Goal: Find specific page/section: Find specific page/section

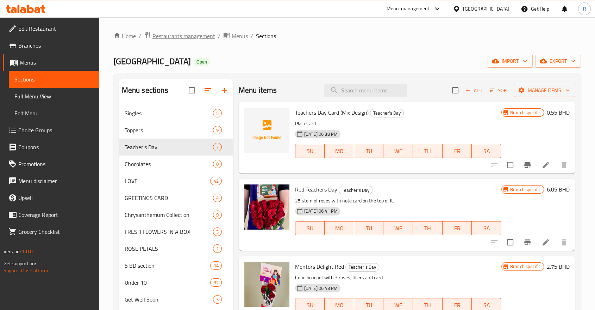
click at [185, 39] on span "Restaurants management" at bounding box center [184, 36] width 63 height 8
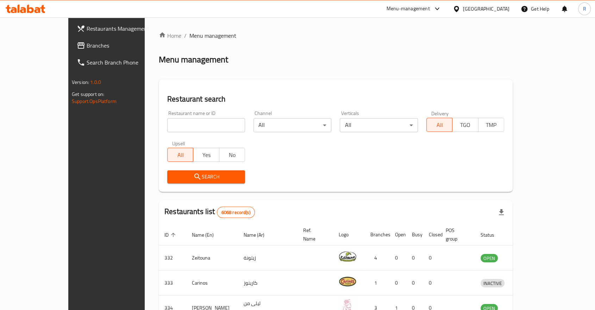
click at [176, 129] on input "search" at bounding box center [206, 125] width 78 height 14
type input "arezou"
click button "Search" at bounding box center [206, 176] width 78 height 13
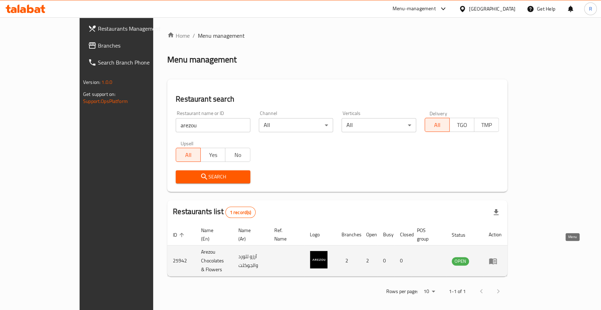
click at [497, 258] on icon "enhanced table" at bounding box center [493, 261] width 8 height 6
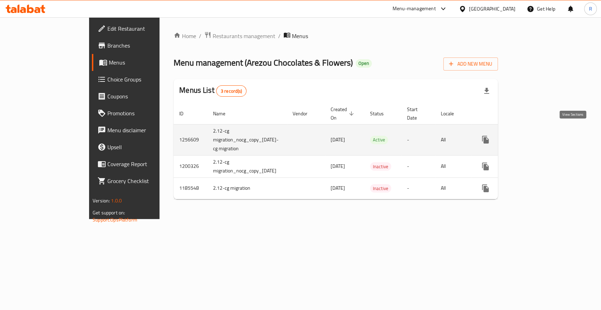
click at [541, 135] on icon "enhanced table" at bounding box center [536, 139] width 8 height 8
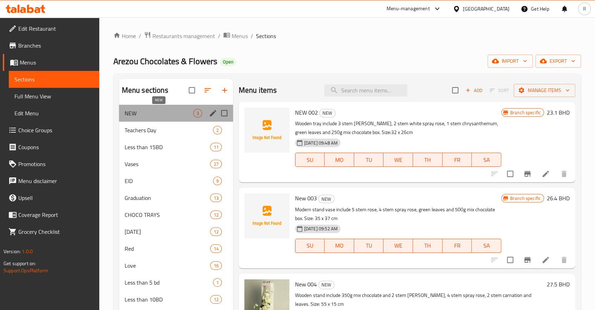
click at [149, 114] on span "NEW" at bounding box center [159, 113] width 69 height 8
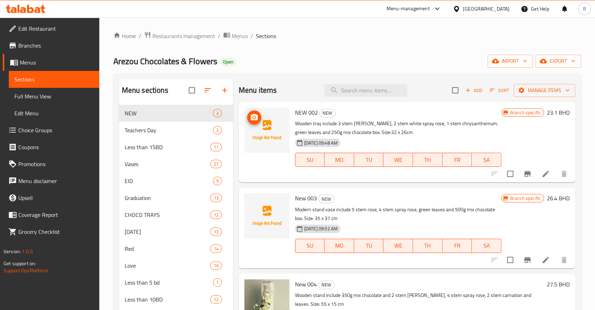
click at [254, 120] on icon "upload picture" at bounding box center [254, 117] width 7 height 6
click at [253, 203] on icon "upload picture" at bounding box center [254, 203] width 8 height 8
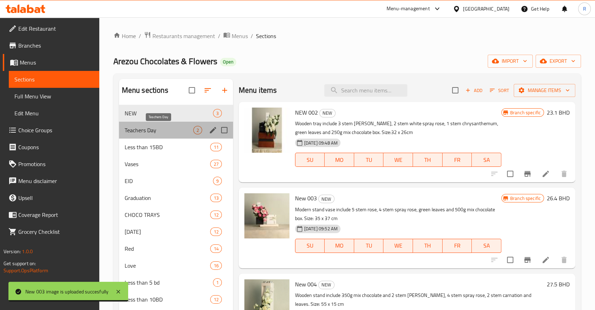
click at [151, 132] on span "Teachers Day" at bounding box center [159, 130] width 69 height 8
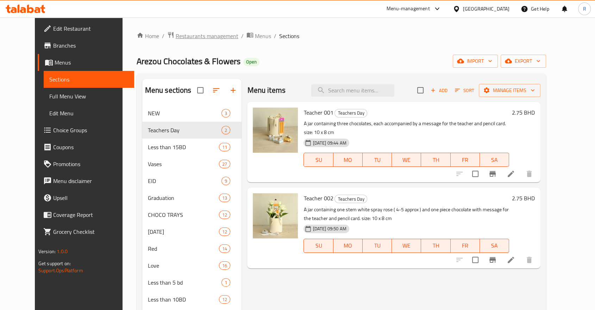
click at [182, 33] on span "Restaurants management" at bounding box center [207, 36] width 63 height 8
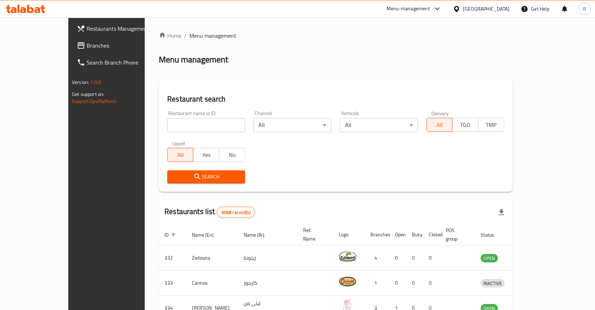
click at [167, 129] on input "search" at bounding box center [206, 125] width 78 height 14
type input "heaven"
click button "Search" at bounding box center [206, 176] width 78 height 13
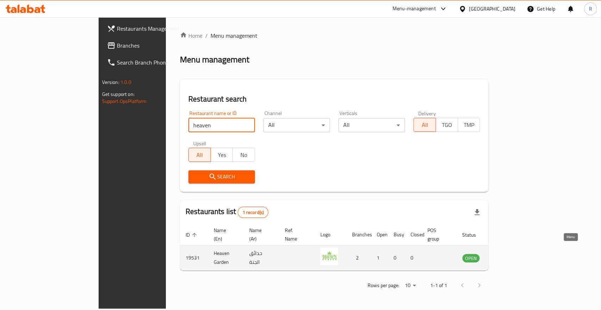
click at [508, 253] on icon "enhanced table" at bounding box center [503, 257] width 8 height 8
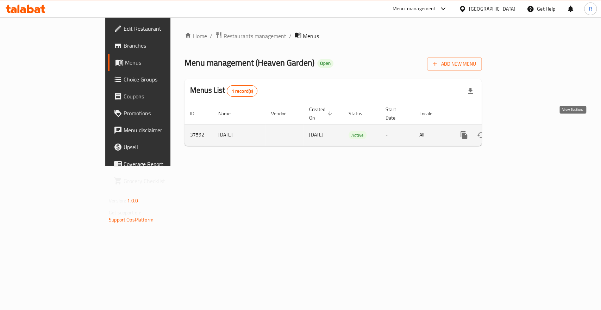
click at [519, 131] on icon "enhanced table" at bounding box center [515, 135] width 8 height 8
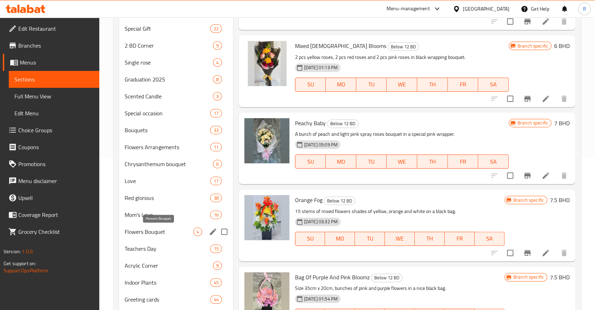
scroll to position [156, 0]
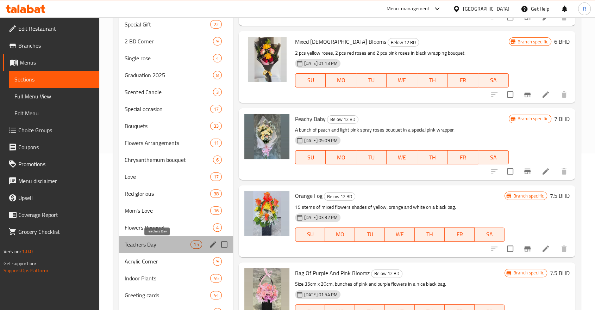
click at [147, 244] on span "Teachers Day" at bounding box center [158, 244] width 66 height 8
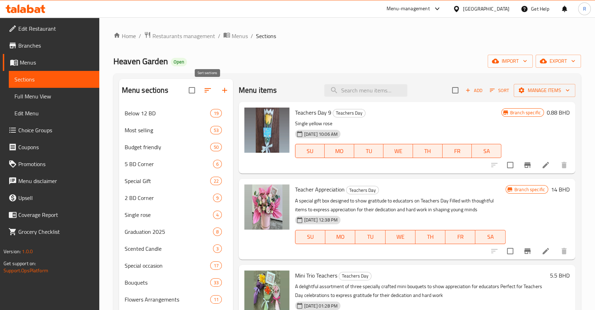
click at [204, 89] on icon "button" at bounding box center [208, 90] width 8 height 8
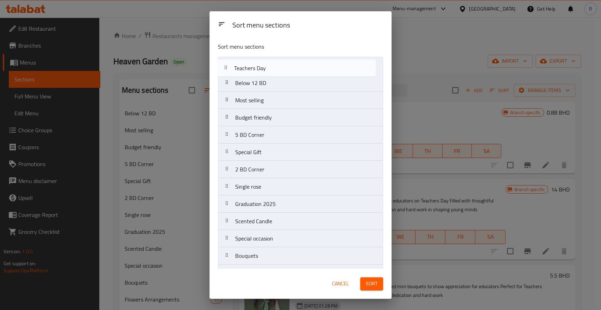
drag, startPoint x: 262, startPoint y: 243, endPoint x: 261, endPoint y: 61, distance: 181.8
click at [261, 61] on nav "Below 12 BD Most selling Budget friendly 5 BD Corner Special Gift 2 BD Corner S…" at bounding box center [300, 247] width 165 height 380
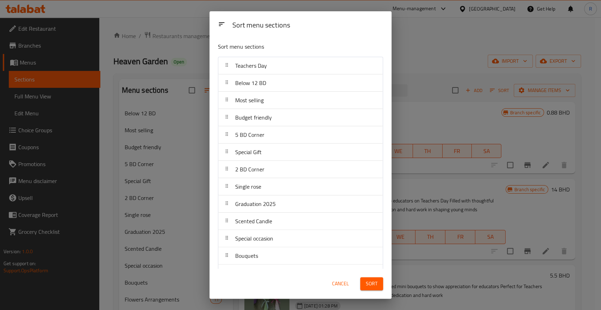
click at [366, 284] on span "Sort" at bounding box center [372, 283] width 12 height 9
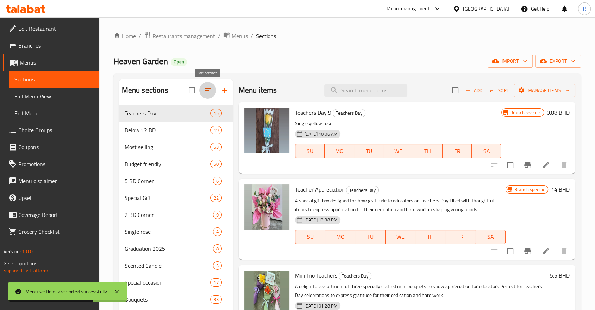
click at [205, 90] on icon "button" at bounding box center [208, 90] width 6 height 4
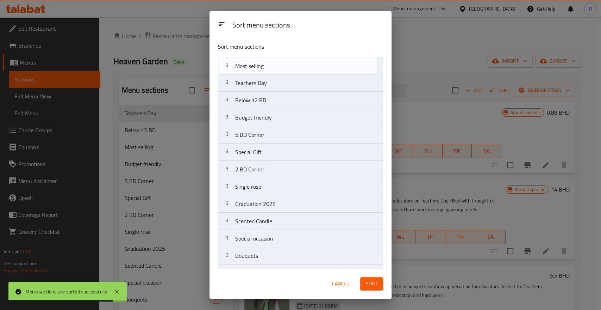
drag, startPoint x: 262, startPoint y: 106, endPoint x: 259, endPoint y: 72, distance: 33.6
click at [262, 68] on nav "Teachers Day Below 12 BD Most selling Budget friendly 5 BD Corner Special Gift …" at bounding box center [300, 247] width 165 height 380
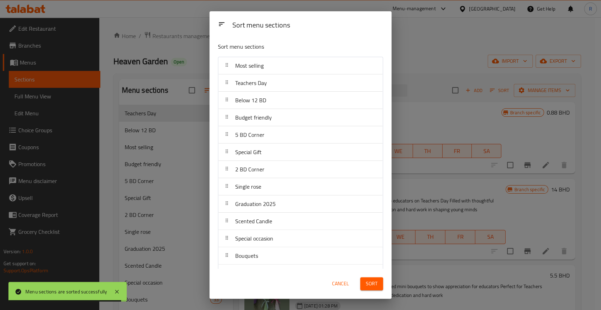
click at [369, 284] on span "Sort" at bounding box center [372, 283] width 12 height 9
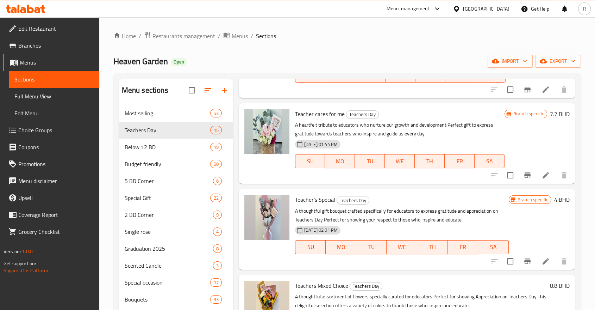
scroll to position [352, 0]
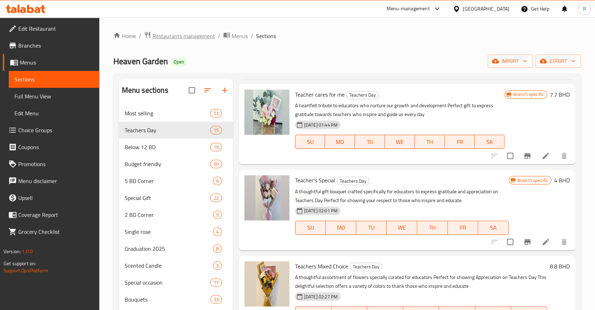
click at [187, 38] on span "Restaurants management" at bounding box center [184, 36] width 63 height 8
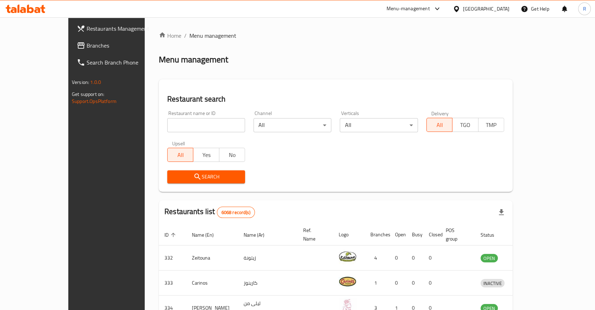
click at [205, 124] on input "search" at bounding box center [206, 125] width 78 height 14
type input "emperor"
click button "Search" at bounding box center [206, 176] width 78 height 13
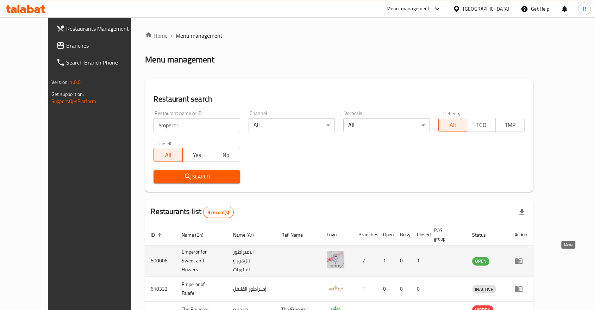
click at [523, 256] on icon "enhanced table" at bounding box center [519, 260] width 8 height 8
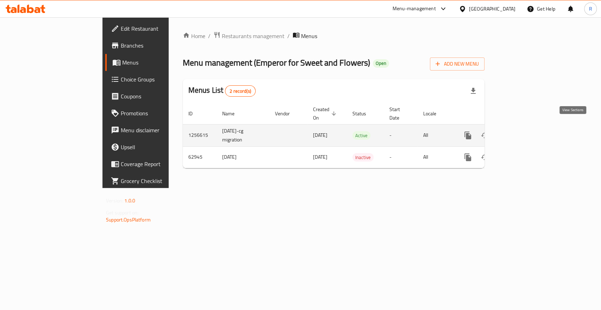
click at [523, 131] on icon "enhanced table" at bounding box center [519, 135] width 8 height 8
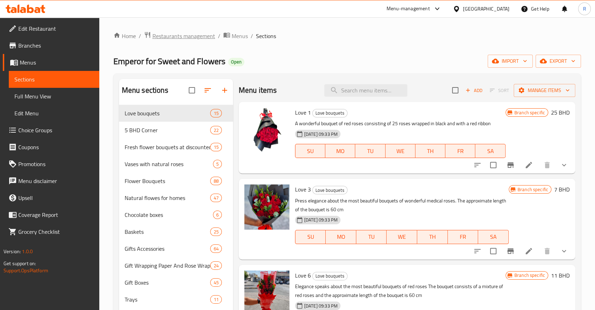
click at [193, 35] on span "Restaurants management" at bounding box center [184, 36] width 63 height 8
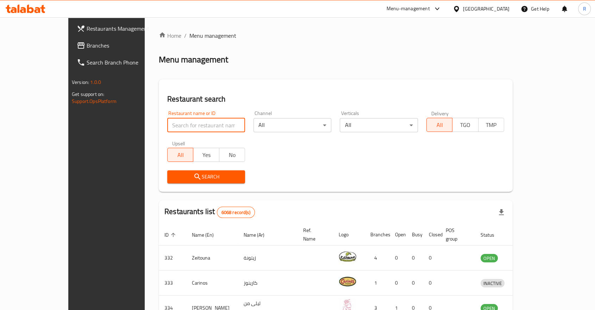
click at [194, 121] on input "search" at bounding box center [206, 125] width 78 height 14
click button "Search" at bounding box center [206, 176] width 78 height 13
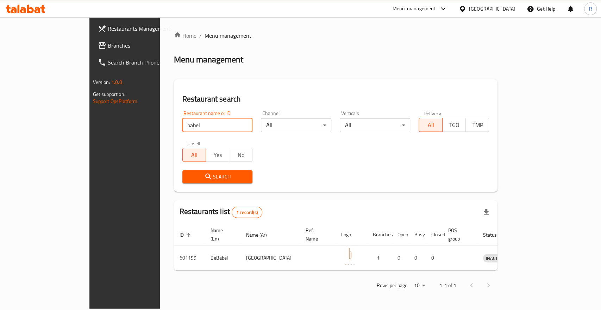
drag, startPoint x: 149, startPoint y: 125, endPoint x: 134, endPoint y: 128, distance: 15.3
click at [182, 128] on input "babel" at bounding box center [217, 125] width 70 height 14
type input "babylon"
click button "Search" at bounding box center [217, 176] width 70 height 13
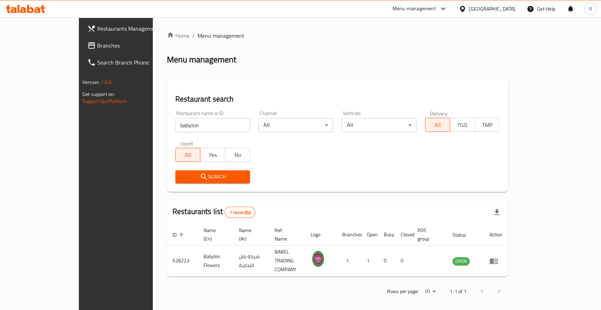
click at [508, 251] on td "enhanced table" at bounding box center [496, 260] width 24 height 31
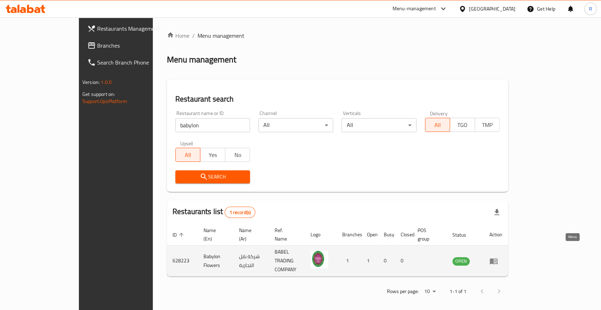
click at [503, 256] on link "enhanced table" at bounding box center [496, 260] width 13 height 8
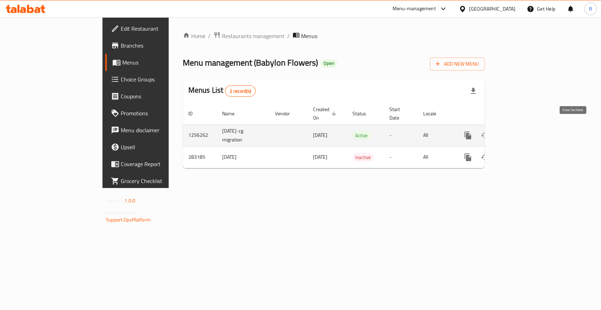
click at [523, 131] on icon "enhanced table" at bounding box center [519, 135] width 8 height 8
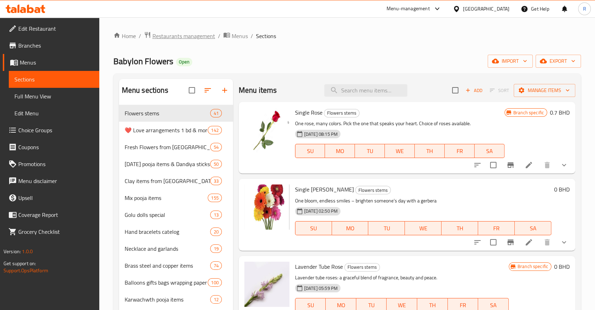
click at [181, 37] on span "Restaurants management" at bounding box center [184, 36] width 63 height 8
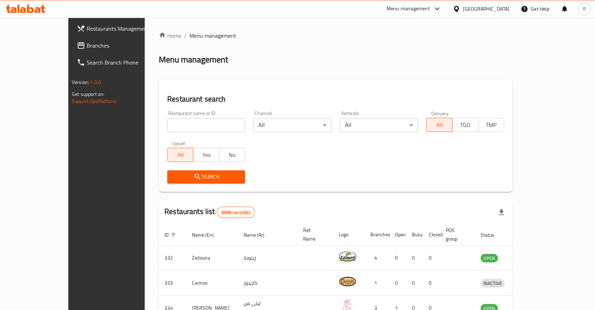
drag, startPoint x: 186, startPoint y: 132, endPoint x: 186, endPoint y: 125, distance: 7.1
click at [186, 132] on div "Restaurant name or ID Restaurant name or ID" at bounding box center [206, 121] width 86 height 30
click at [186, 125] on input "search" at bounding box center [206, 125] width 78 height 14
type input "flower link"
click button "Search" at bounding box center [206, 176] width 78 height 13
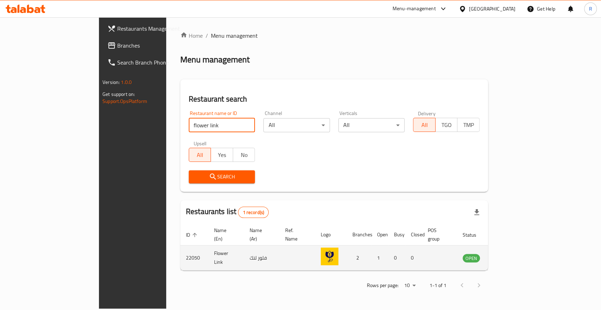
click at [508, 255] on icon "enhanced table" at bounding box center [504, 258] width 8 height 6
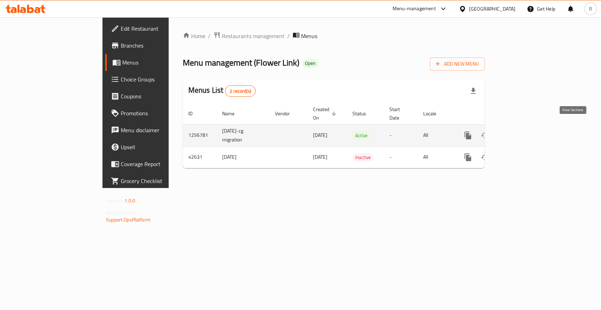
click at [523, 131] on icon "enhanced table" at bounding box center [519, 135] width 8 height 8
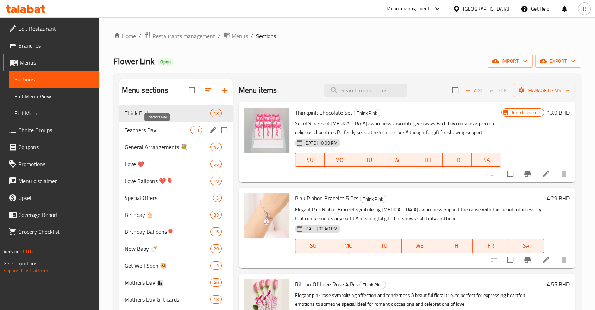
click at [160, 132] on span "Teachers Day" at bounding box center [158, 130] width 66 height 8
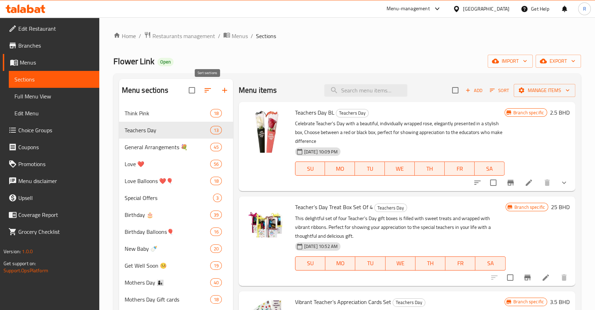
click at [214, 91] on button "button" at bounding box center [207, 90] width 17 height 17
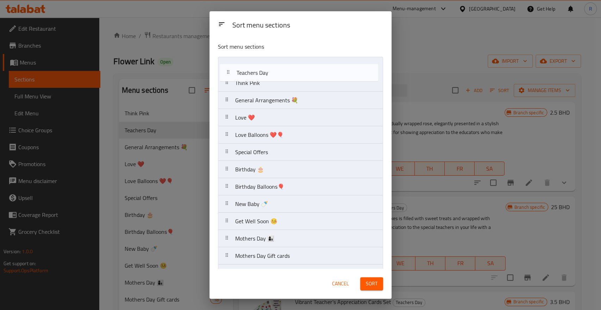
drag, startPoint x: 270, startPoint y: 86, endPoint x: 272, endPoint y: 68, distance: 18.8
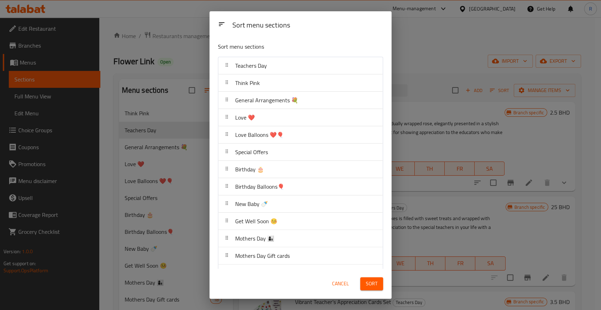
click at [376, 290] on div "Sort" at bounding box center [371, 283] width 31 height 21
click at [376, 286] on span "Sort" at bounding box center [372, 283] width 12 height 9
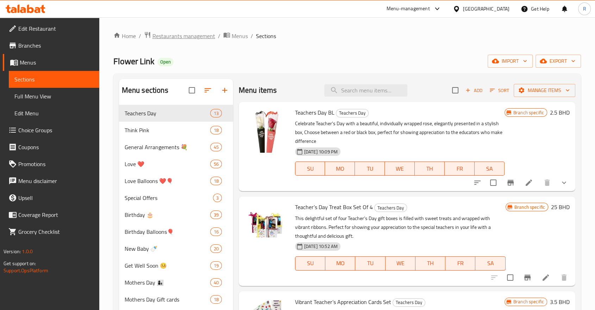
click at [197, 33] on span "Restaurants management" at bounding box center [184, 36] width 63 height 8
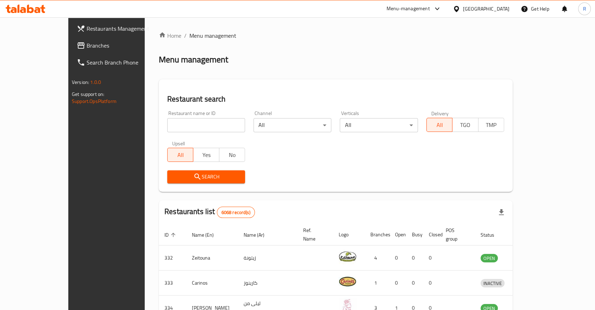
click at [192, 122] on input "search" at bounding box center [206, 125] width 78 height 14
type input "fleuri"
click button "Search" at bounding box center [206, 176] width 78 height 13
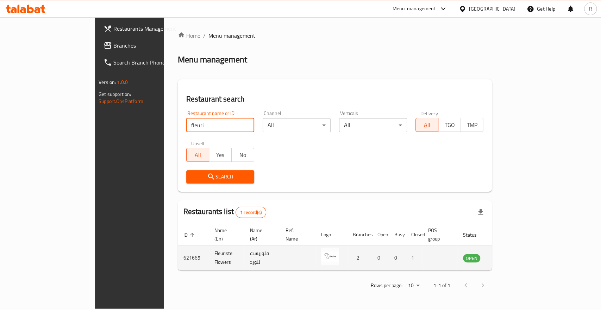
click at [509, 253] on icon "enhanced table" at bounding box center [504, 257] width 8 height 8
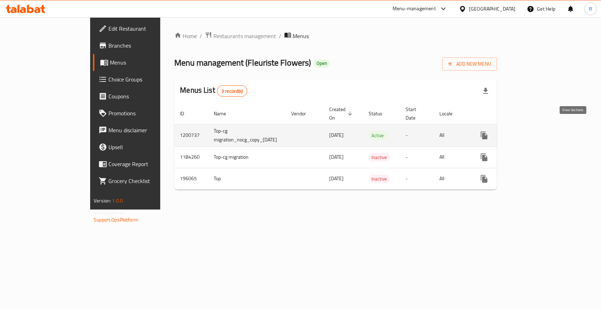
click at [539, 131] on icon "enhanced table" at bounding box center [535, 135] width 8 height 8
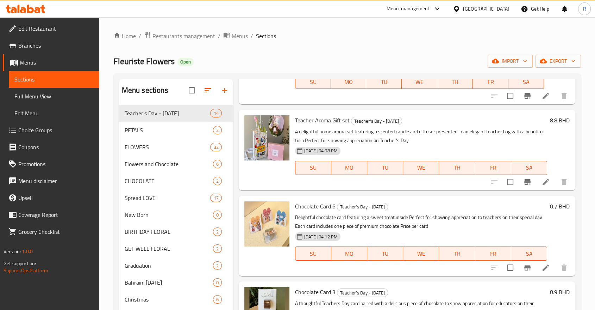
scroll to position [78, 0]
